Goal: Information Seeking & Learning: Learn about a topic

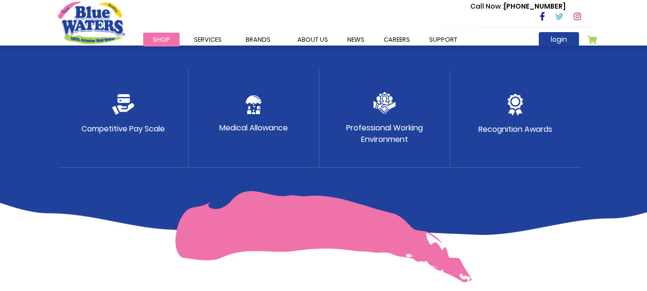
scroll to position [546, 0]
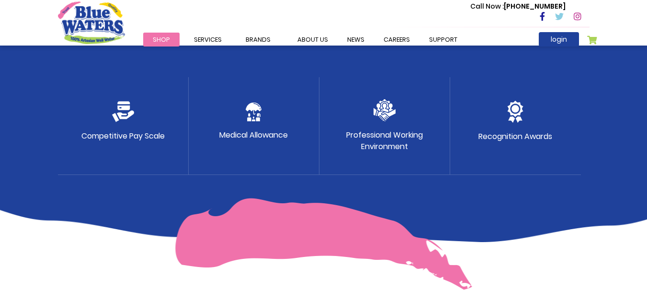
click at [391, 118] on img at bounding box center [385, 110] width 22 height 22
click at [378, 143] on p "Professional Working Environment" at bounding box center [384, 140] width 77 height 23
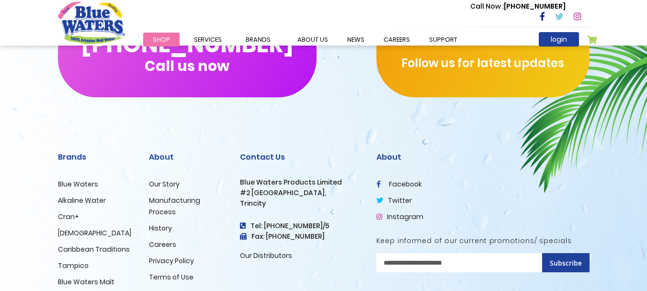
scroll to position [1036, 0]
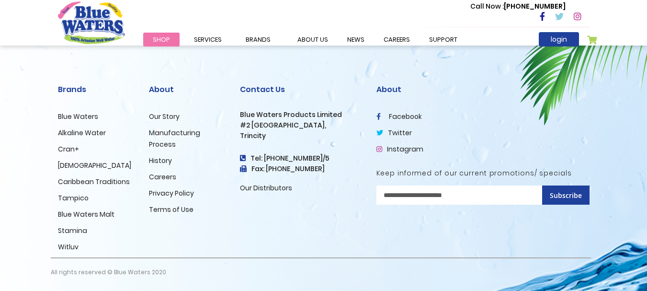
click at [161, 176] on link "Careers" at bounding box center [162, 177] width 27 height 10
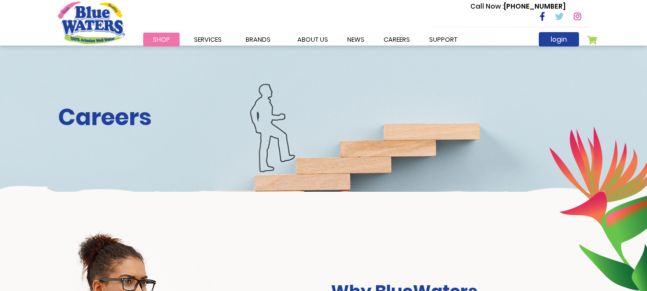
click at [378, 137] on div "Careers" at bounding box center [323, 119] width 647 height 146
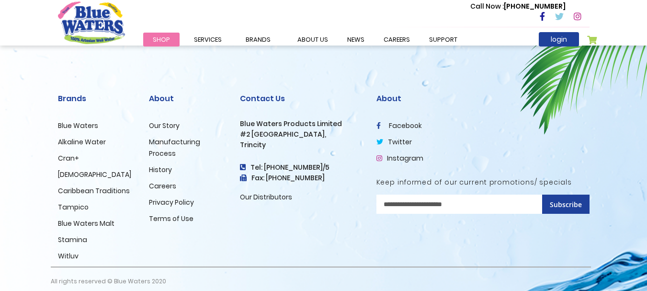
scroll to position [1036, 0]
